Goal: Task Accomplishment & Management: Use online tool/utility

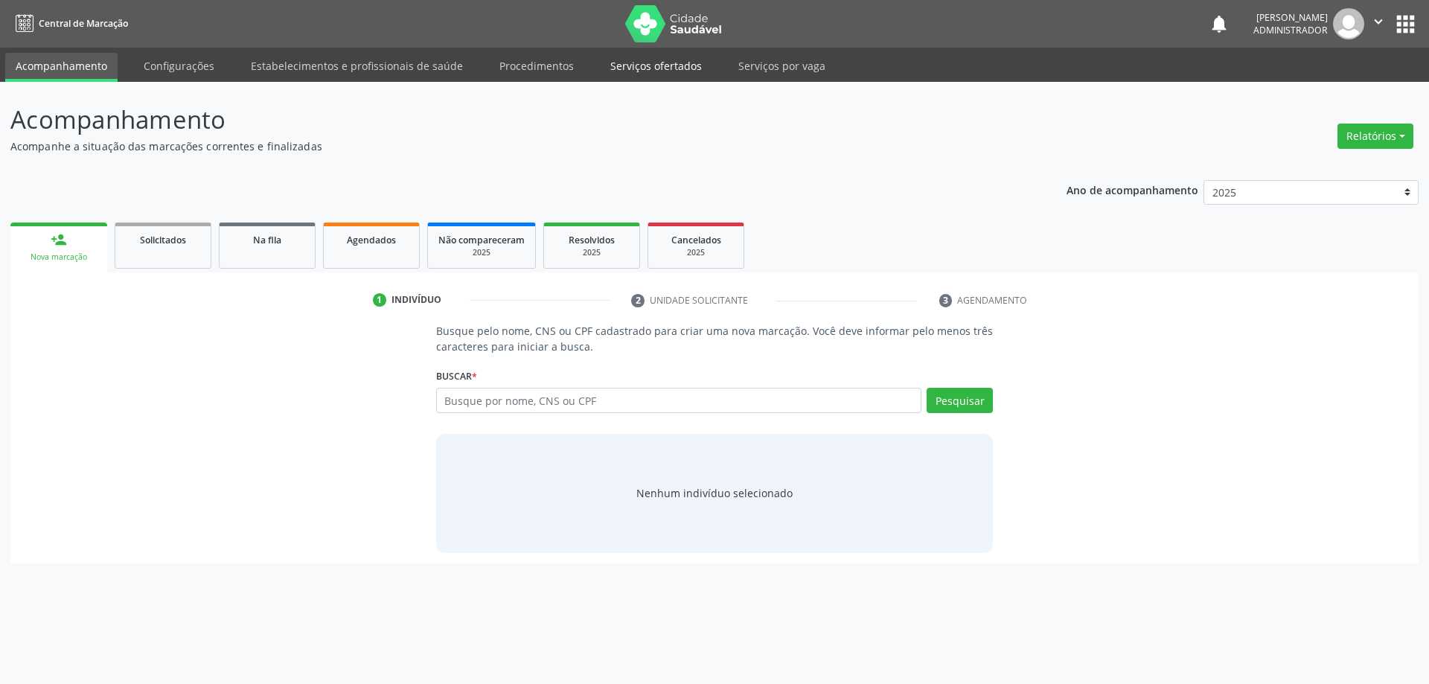
click at [673, 66] on link "Serviços ofertados" at bounding box center [656, 66] width 112 height 26
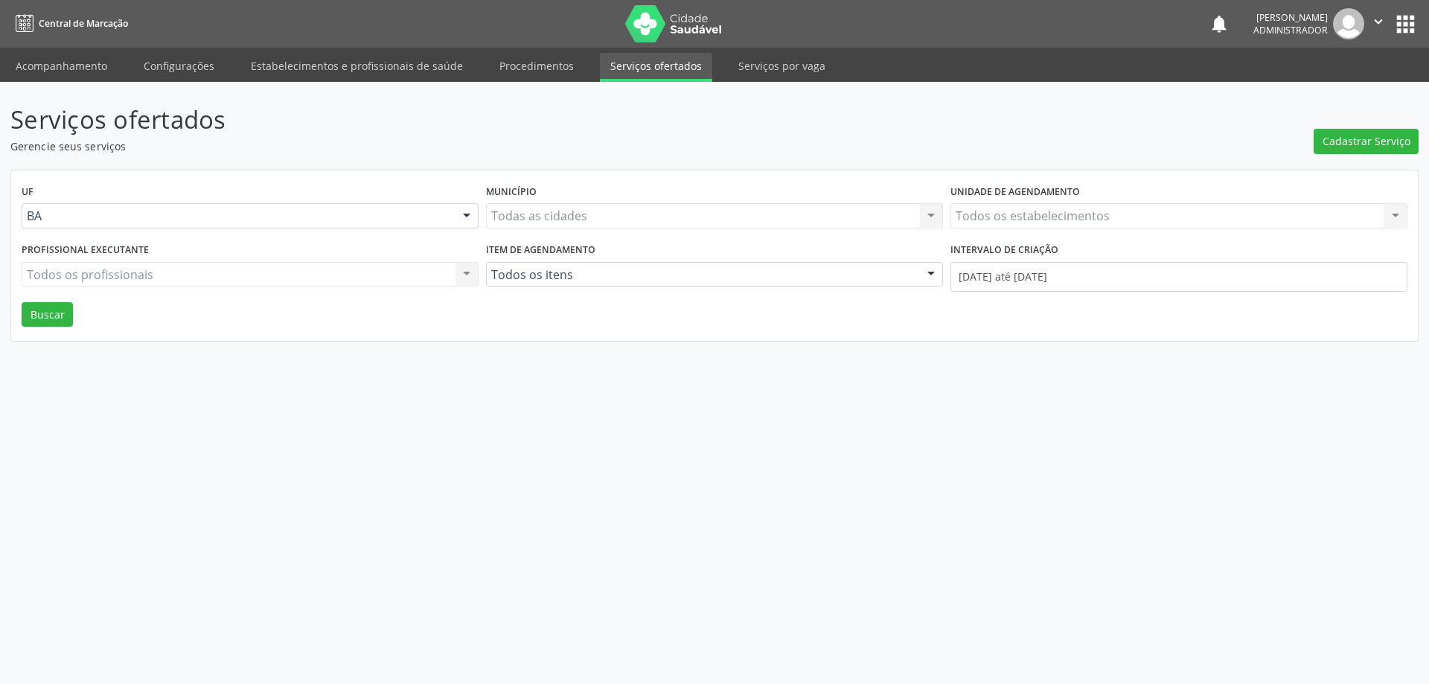
click at [1047, 209] on div "Todos os estabelecimentos Todos os estabelecimentos Nenhum resultado encontrado…" at bounding box center [1179, 215] width 457 height 25
click at [1047, 217] on div "Todos os estabelecimentos Todos os estabelecimentos Nenhum resultado encontrado…" at bounding box center [1179, 215] width 457 height 25
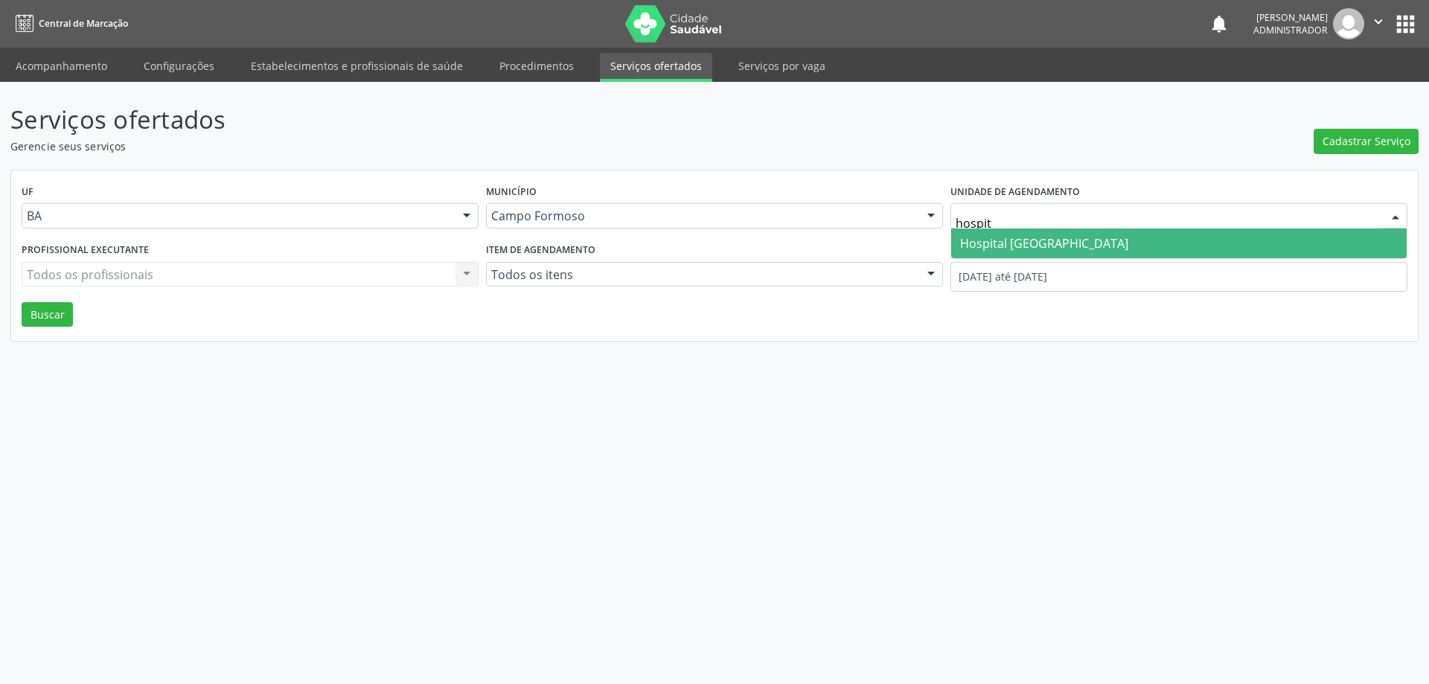
type input "hospita"
click at [997, 243] on span "Hospital [GEOGRAPHIC_DATA]" at bounding box center [1044, 243] width 168 height 16
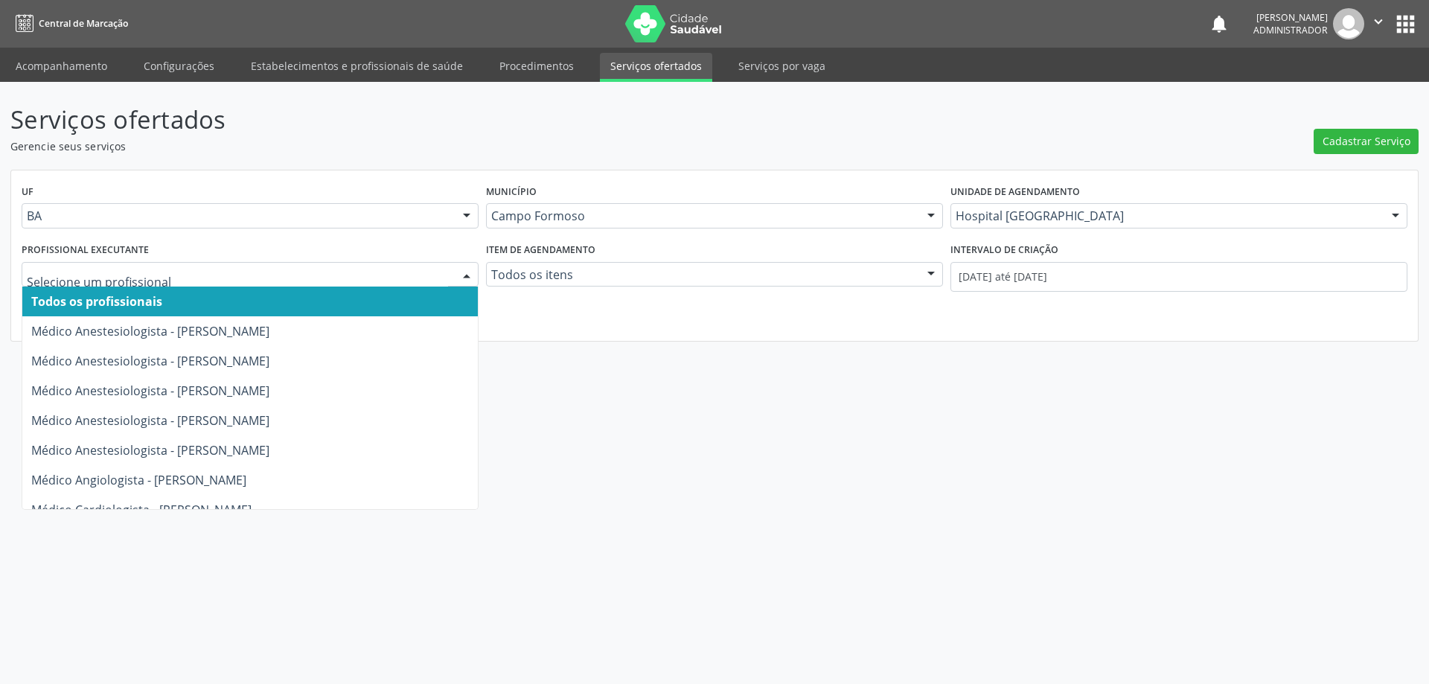
click at [469, 271] on div at bounding box center [467, 275] width 22 height 25
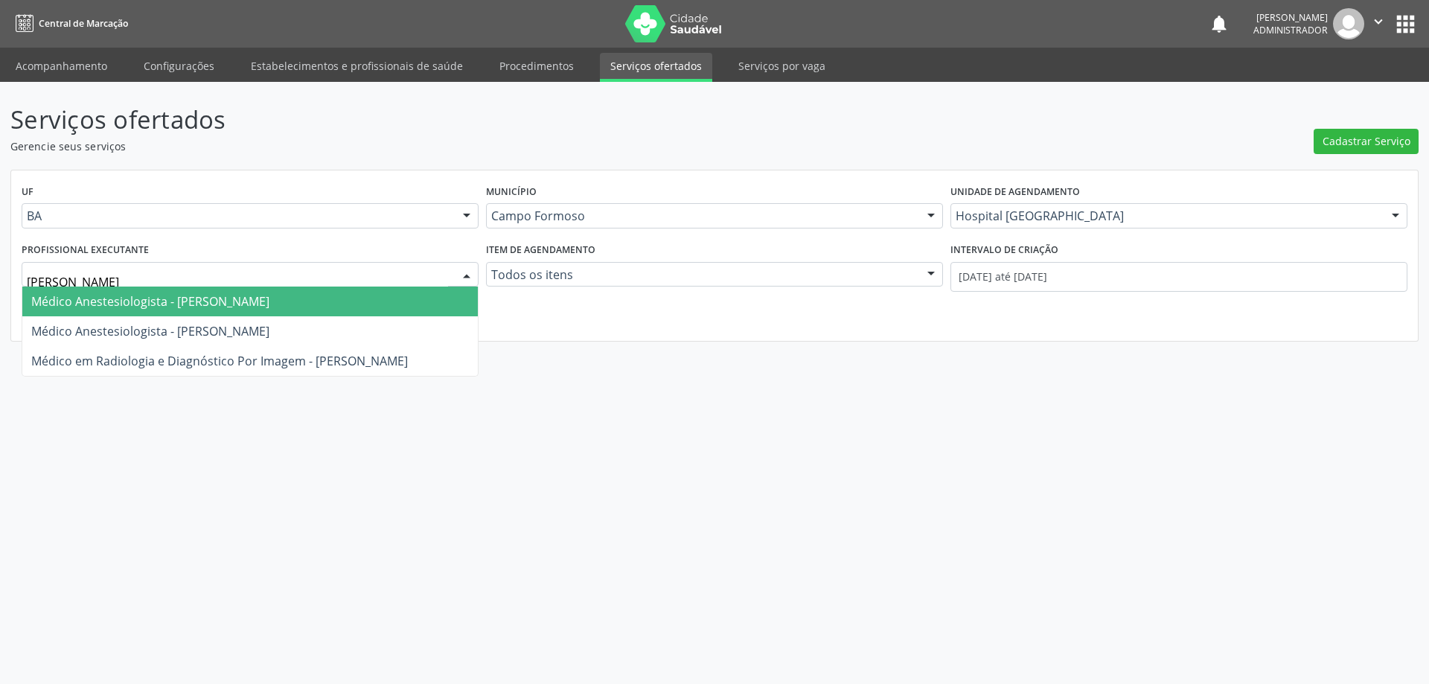
type input "joel"
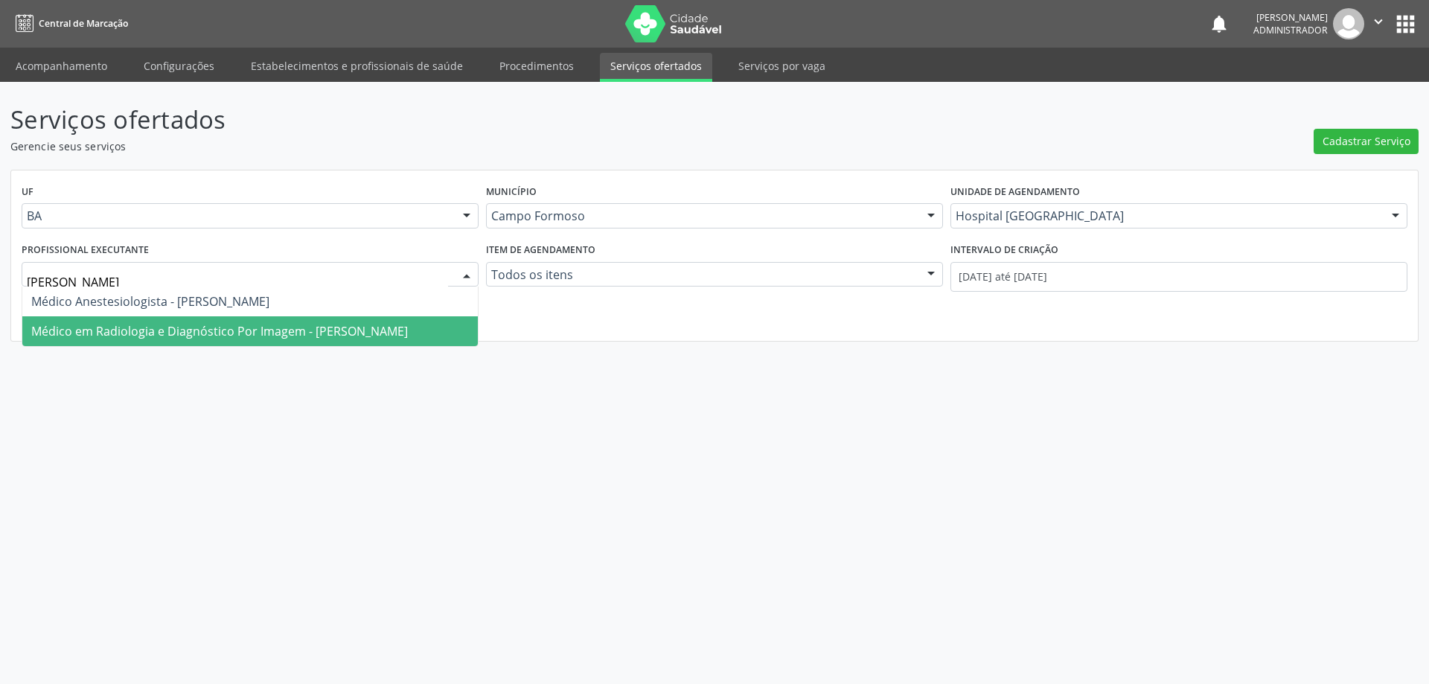
click at [142, 333] on span "Médico em Radiologia e Diagnóstico Por Imagem - Joel da Rocha Almeida" at bounding box center [219, 331] width 377 height 16
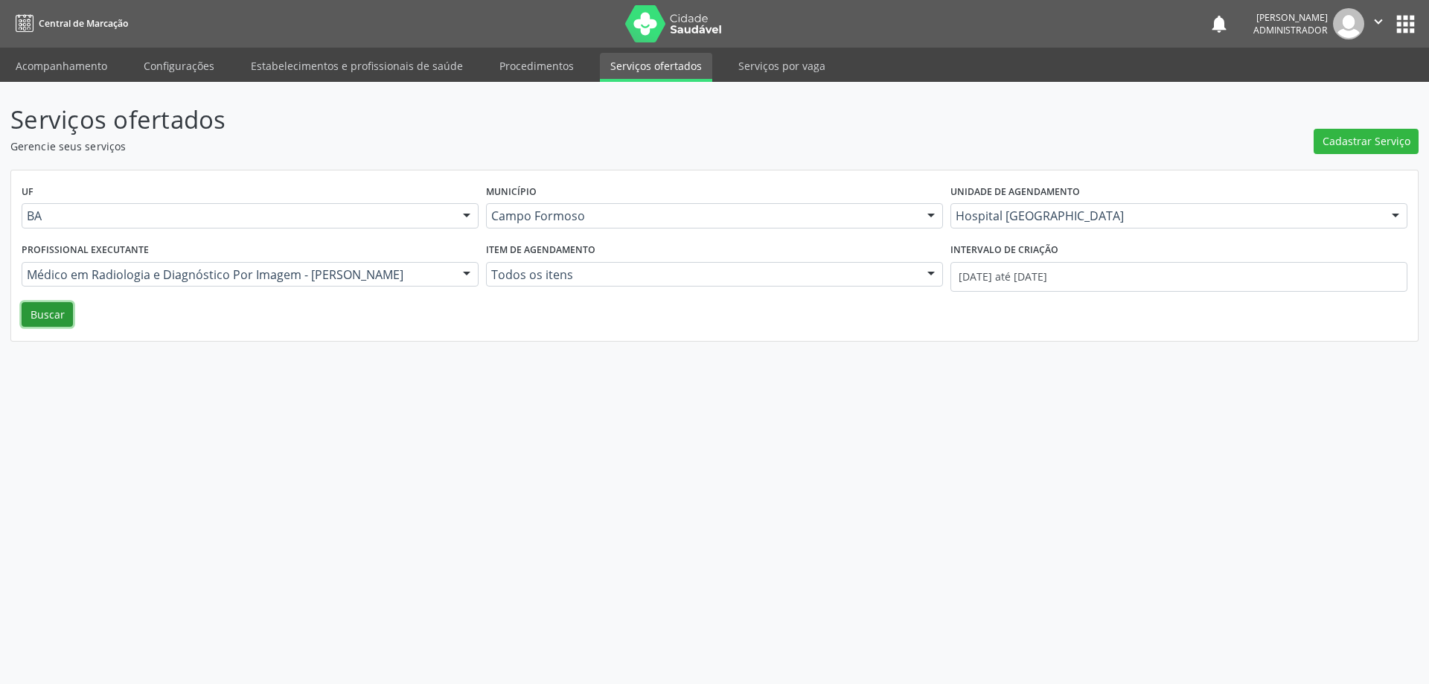
click at [51, 310] on button "Buscar" at bounding box center [47, 314] width 51 height 25
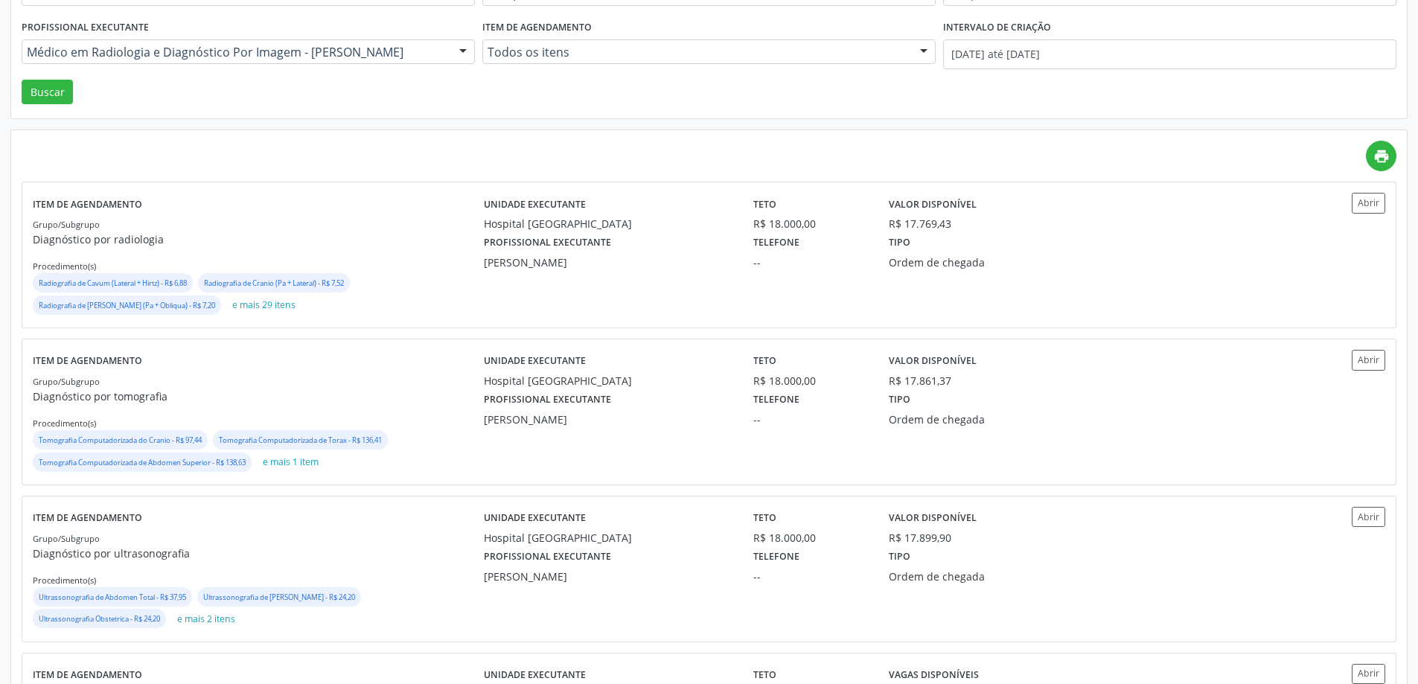
scroll to position [223, 0]
click at [1371, 357] on button "Abrir" at bounding box center [1369, 359] width 34 height 20
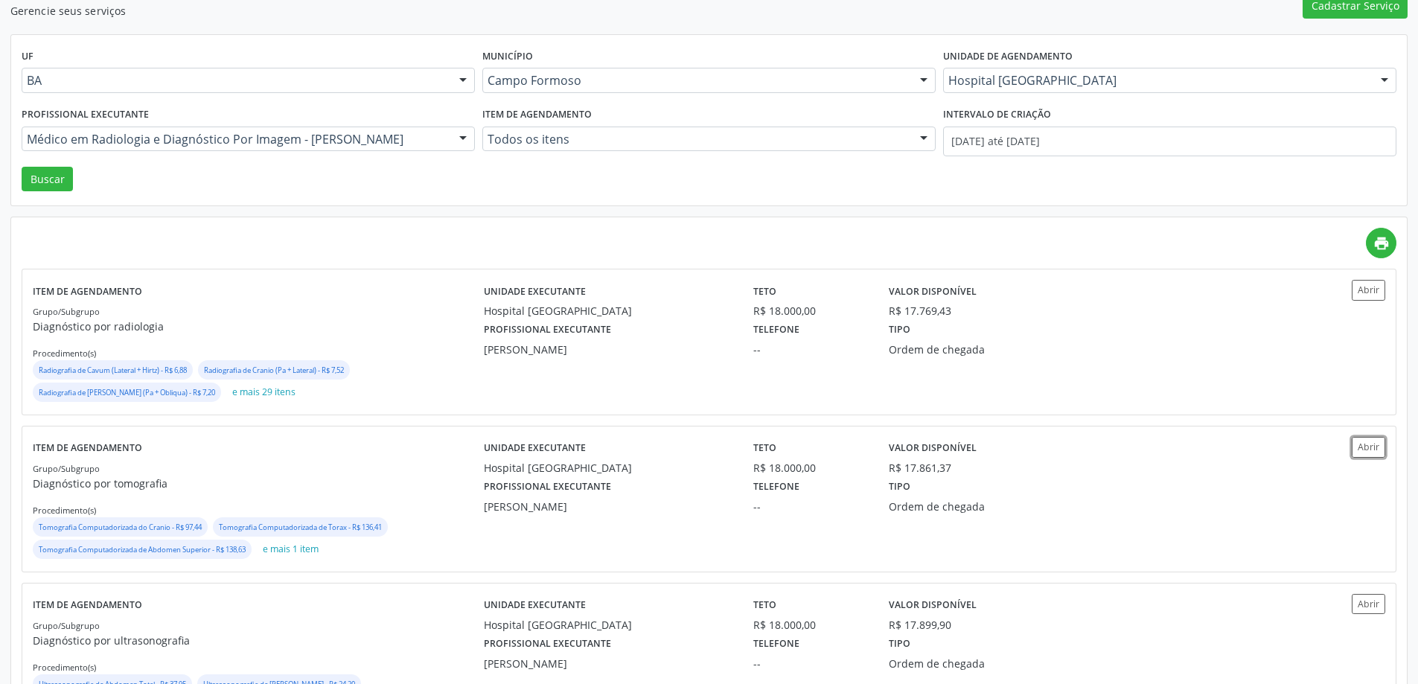
scroll to position [0, 0]
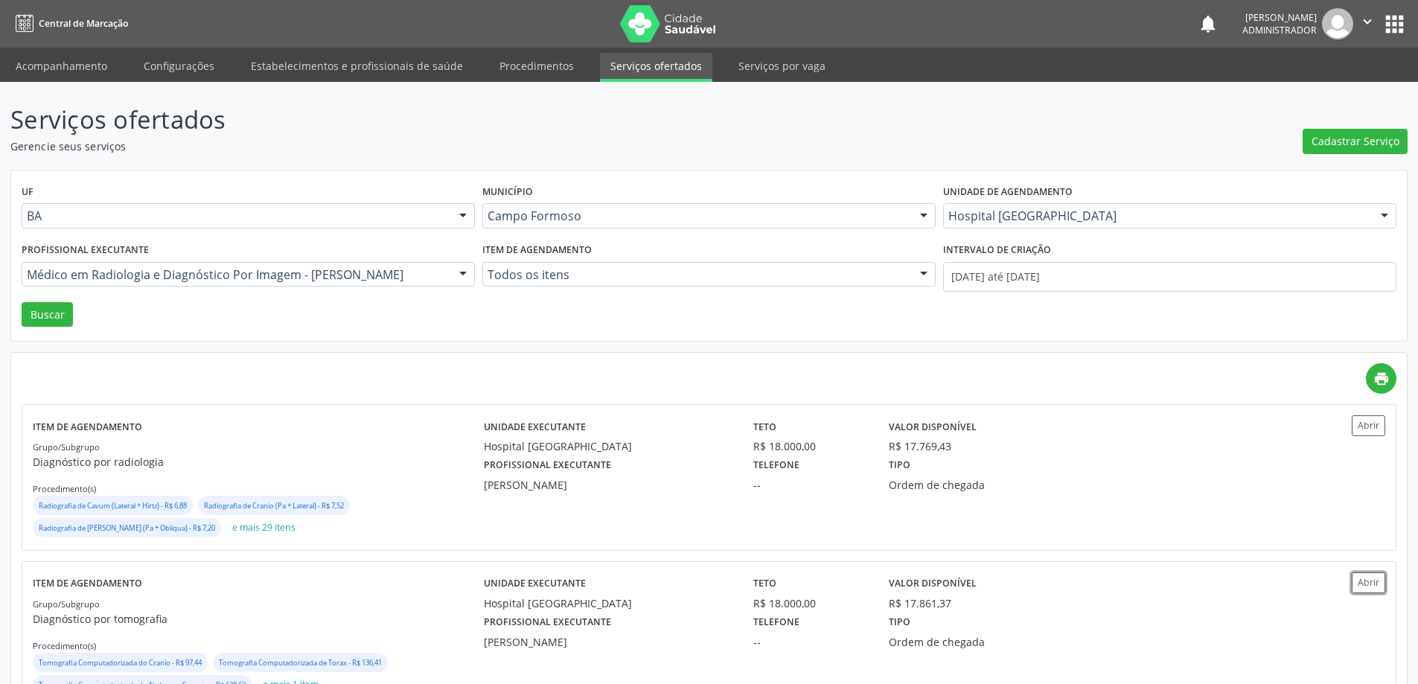
drag, startPoint x: 1369, startPoint y: 18, endPoint x: 1357, endPoint y: 28, distance: 15.8
click at [1367, 19] on icon "" at bounding box center [1367, 21] width 16 height 16
click at [1322, 88] on link "Sair" at bounding box center [1329, 90] width 103 height 21
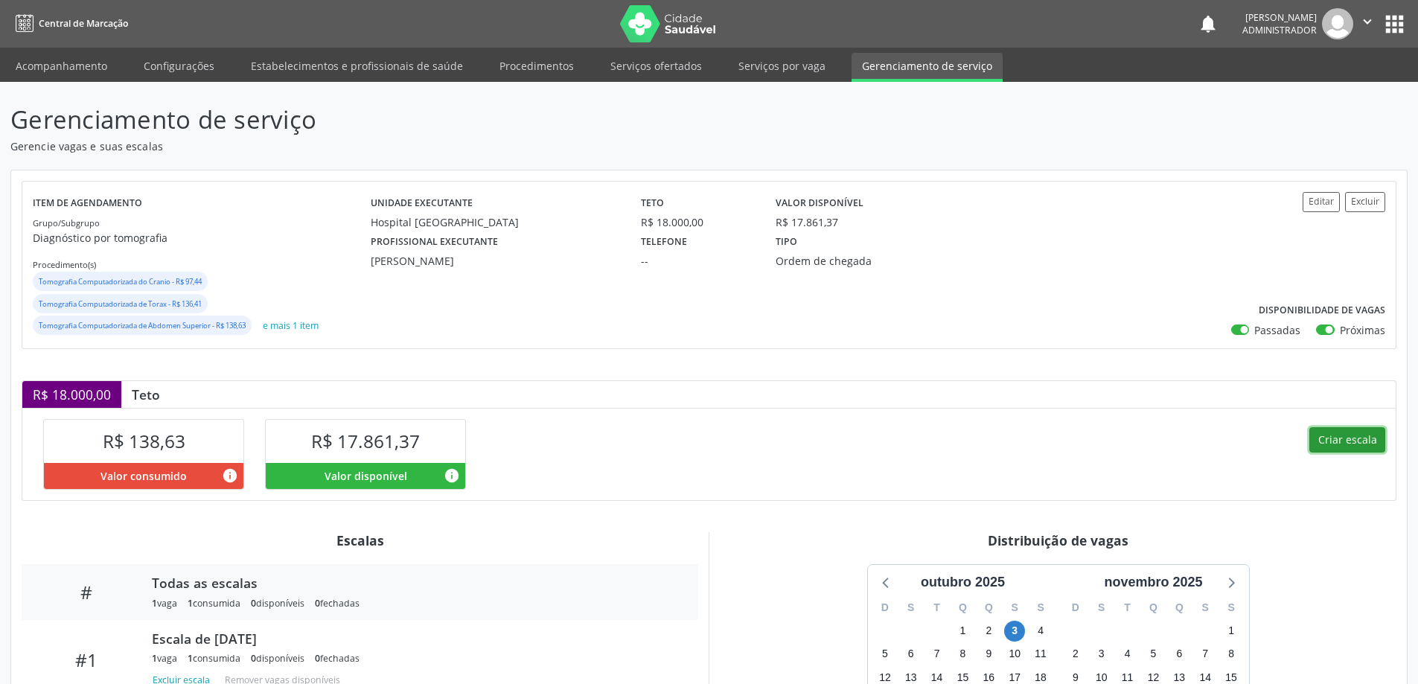
click at [1332, 439] on button "Criar escala" at bounding box center [1348, 439] width 76 height 25
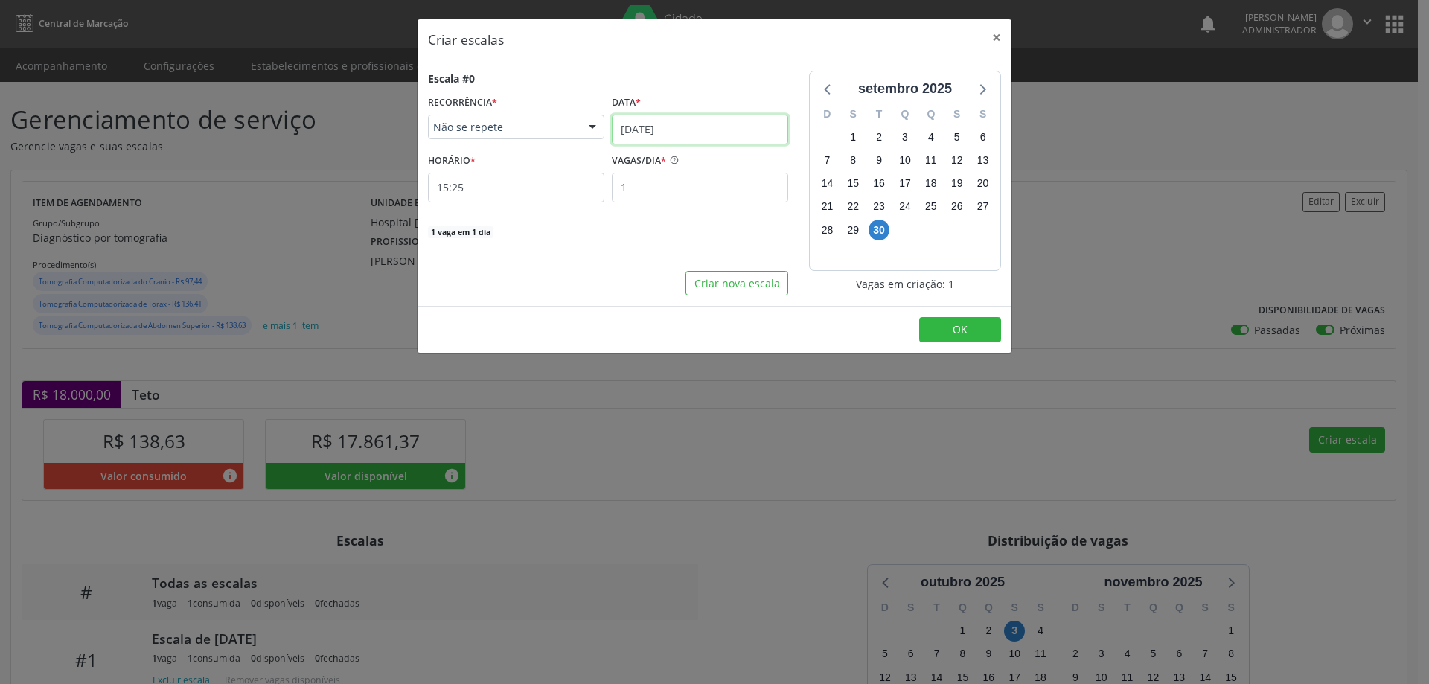
click at [692, 125] on input "[DATE]" at bounding box center [700, 130] width 176 height 30
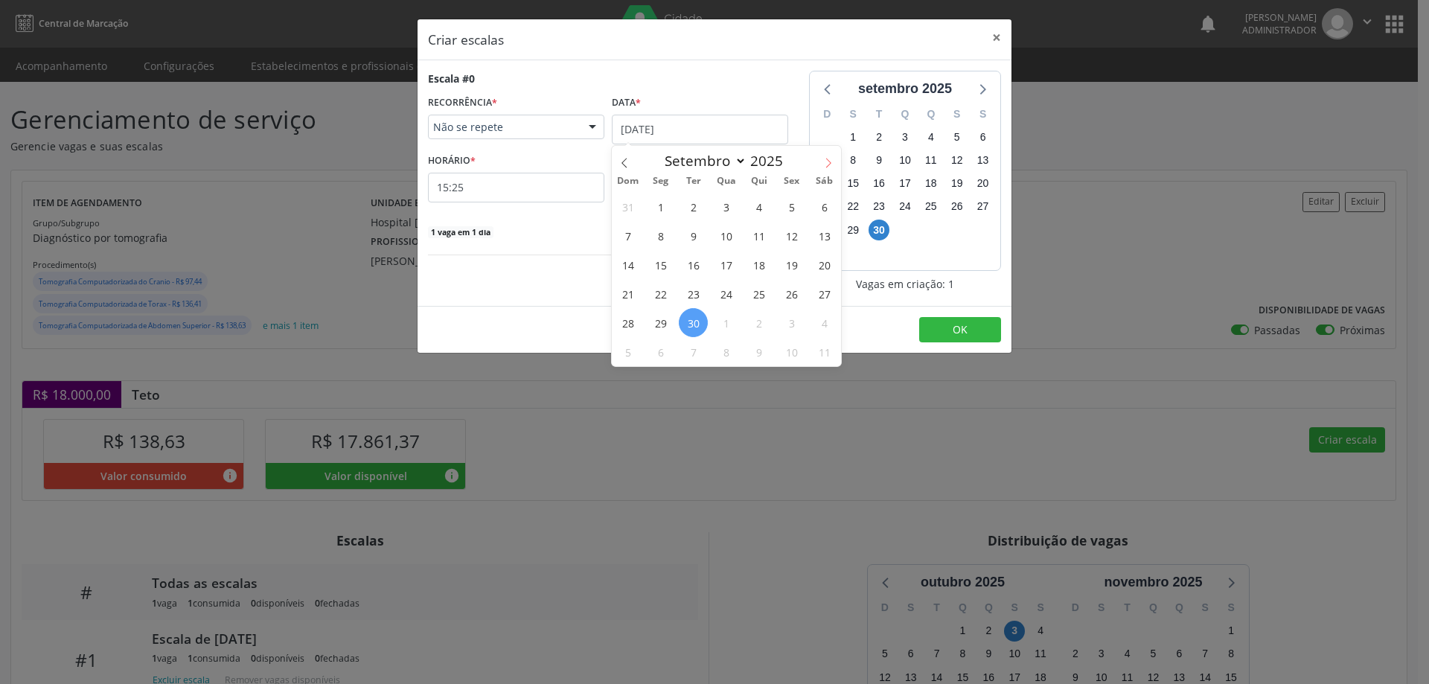
click at [828, 160] on icon at bounding box center [828, 163] width 5 height 10
select select "9"
click at [797, 208] on span "3" at bounding box center [791, 206] width 29 height 29
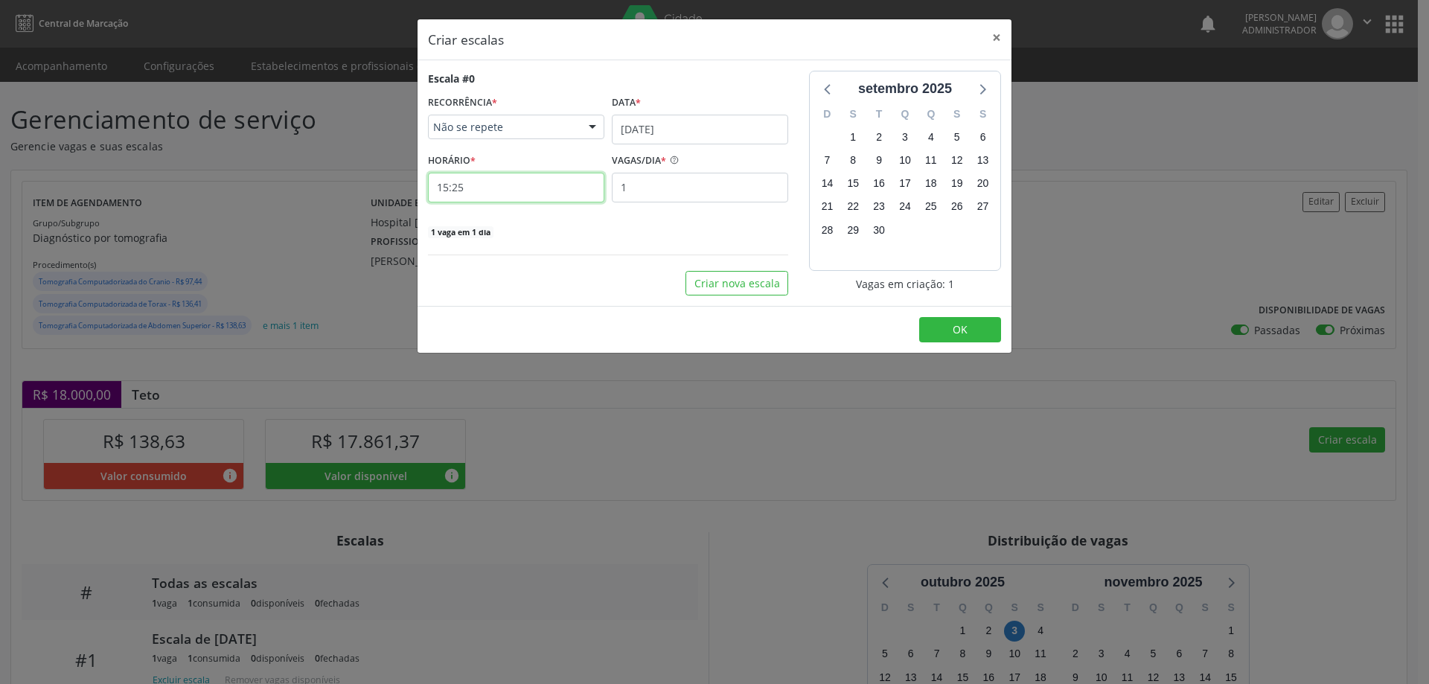
click at [520, 188] on input "15:25" at bounding box center [516, 188] width 176 height 30
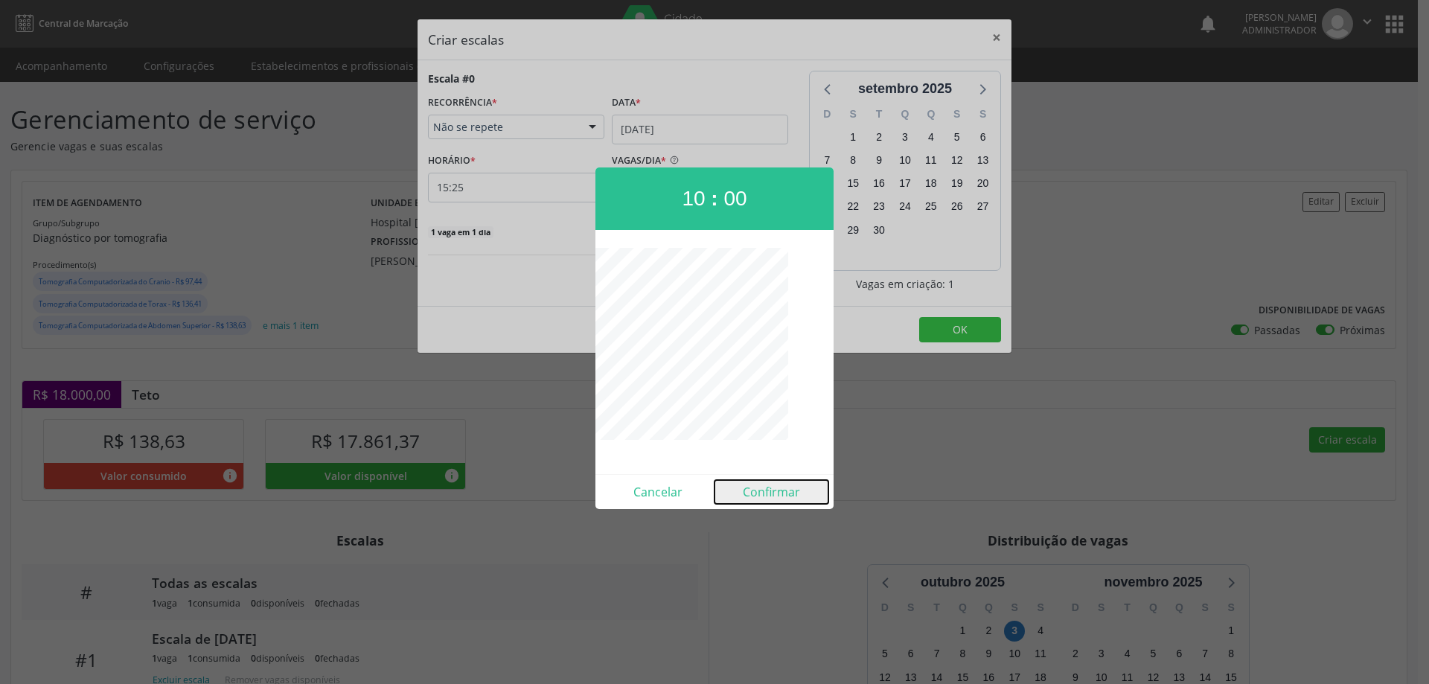
drag, startPoint x: 756, startPoint y: 489, endPoint x: 804, endPoint y: 472, distance: 50.6
click at [761, 487] on button "Confirmar" at bounding box center [772, 492] width 114 height 24
type input "10:00"
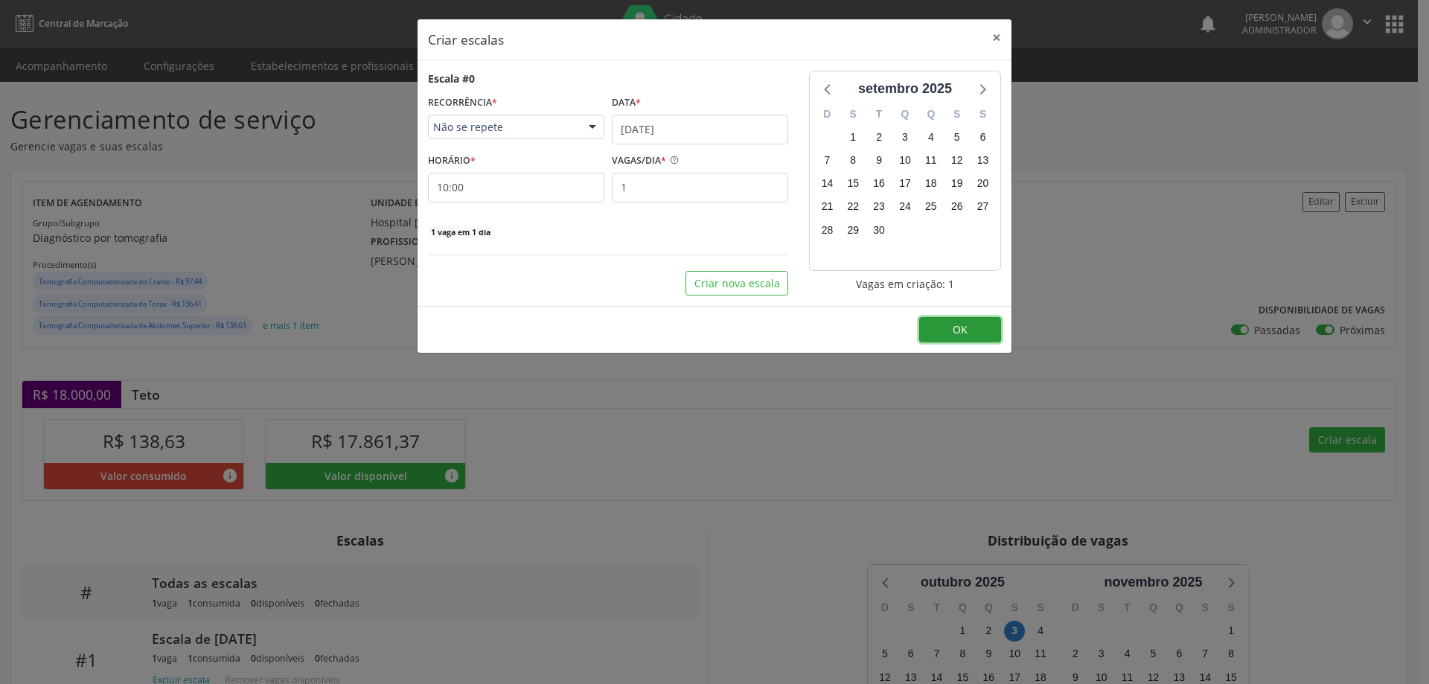
click at [972, 319] on button "OK" at bounding box center [960, 329] width 82 height 25
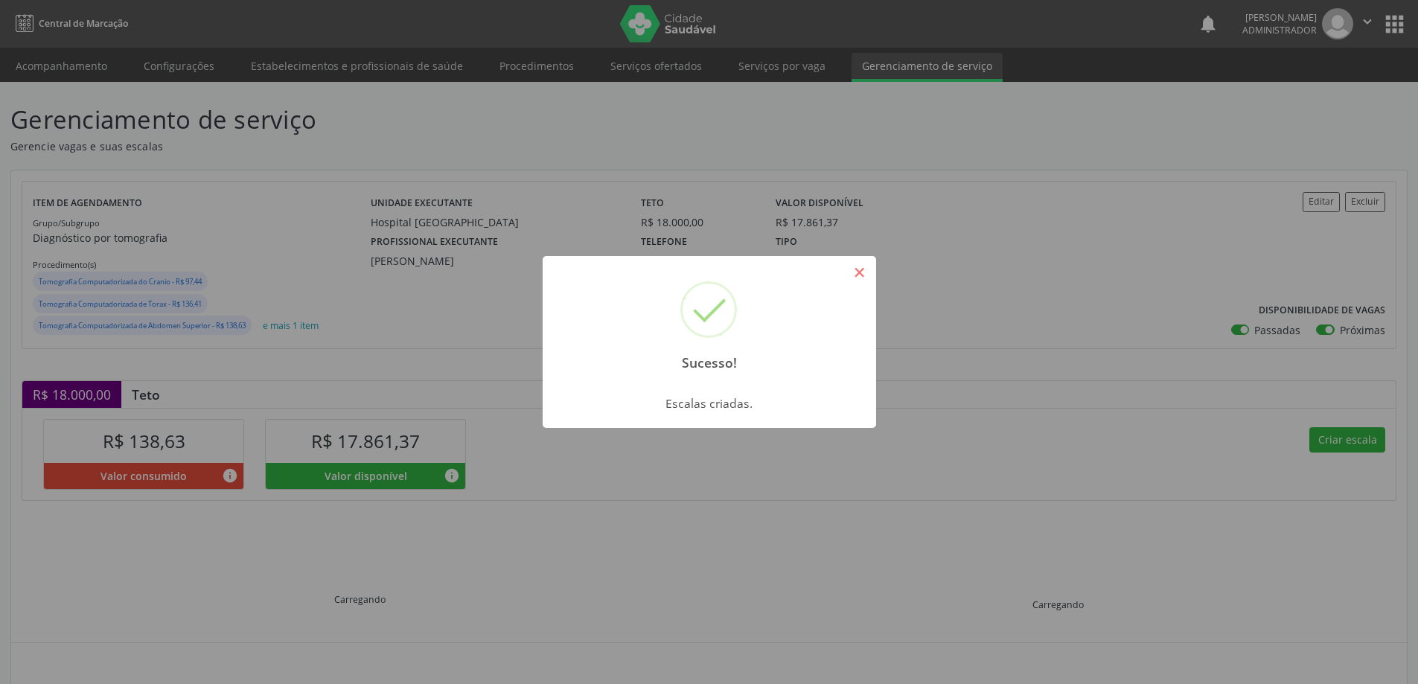
click at [869, 272] on button "×" at bounding box center [859, 272] width 25 height 25
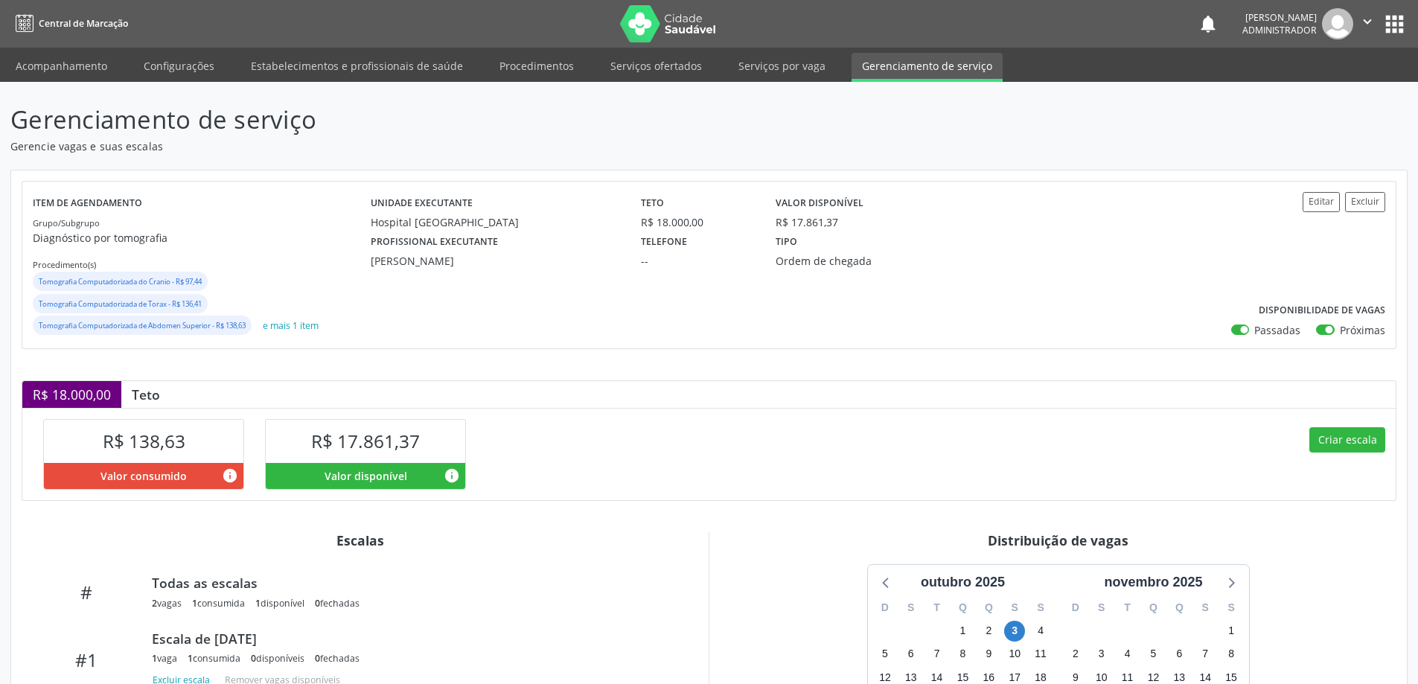
click at [1366, 21] on icon "" at bounding box center [1367, 21] width 16 height 16
click at [1318, 92] on link "Sair" at bounding box center [1329, 90] width 103 height 21
